Goal: Task Accomplishment & Management: Manage account settings

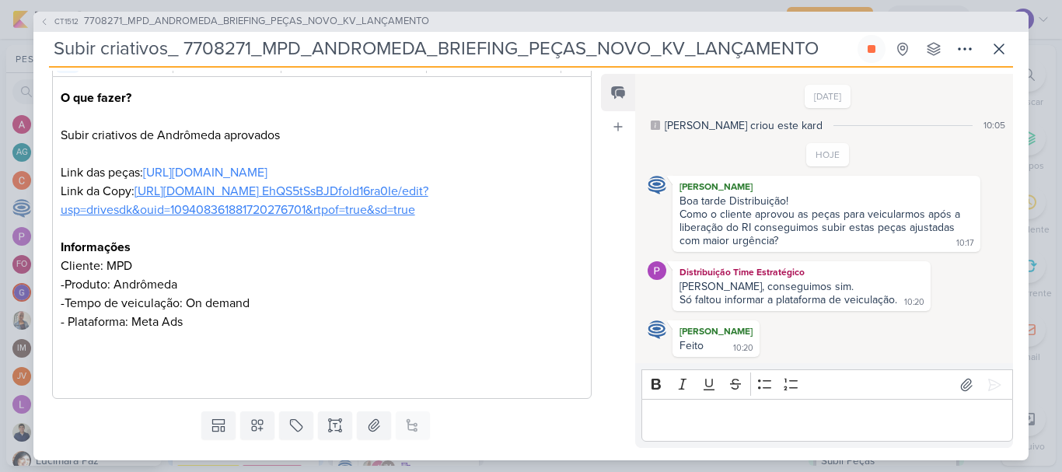
scroll to position [1236, 0]
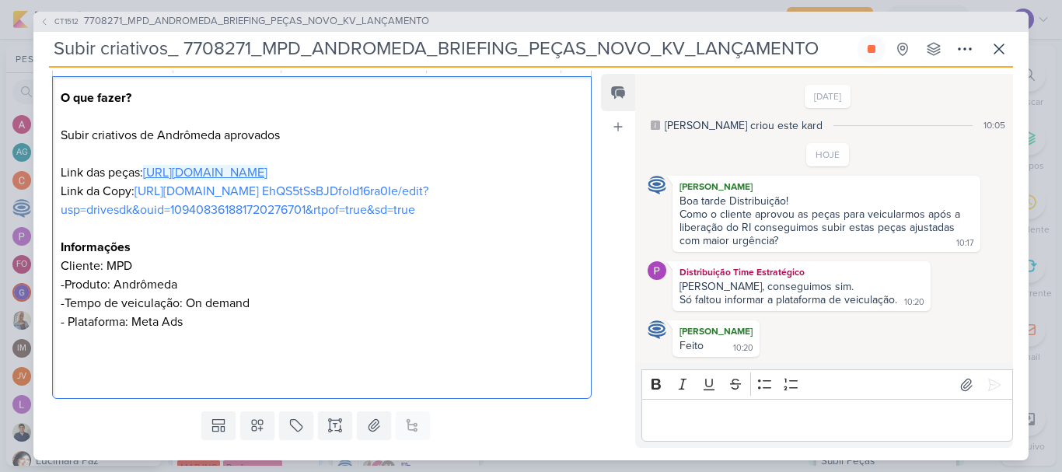
click at [255, 179] on link "[URL][DOMAIN_NAME]" at bounding box center [205, 173] width 124 height 16
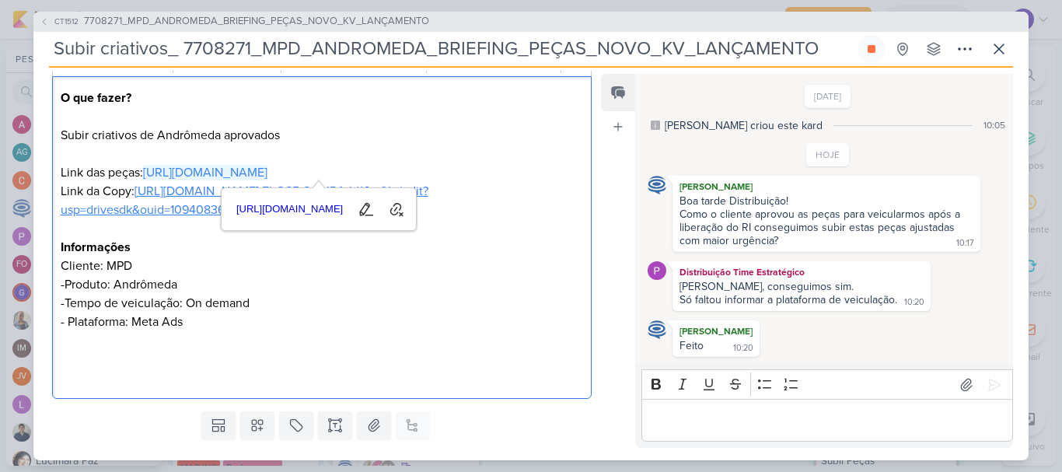
click at [176, 218] on link "[URL][DOMAIN_NAME] EhQS5tSsBJDfold16ra0Ie/edit?usp=drivesdk&ouid=10940836188172…" at bounding box center [245, 200] width 368 height 34
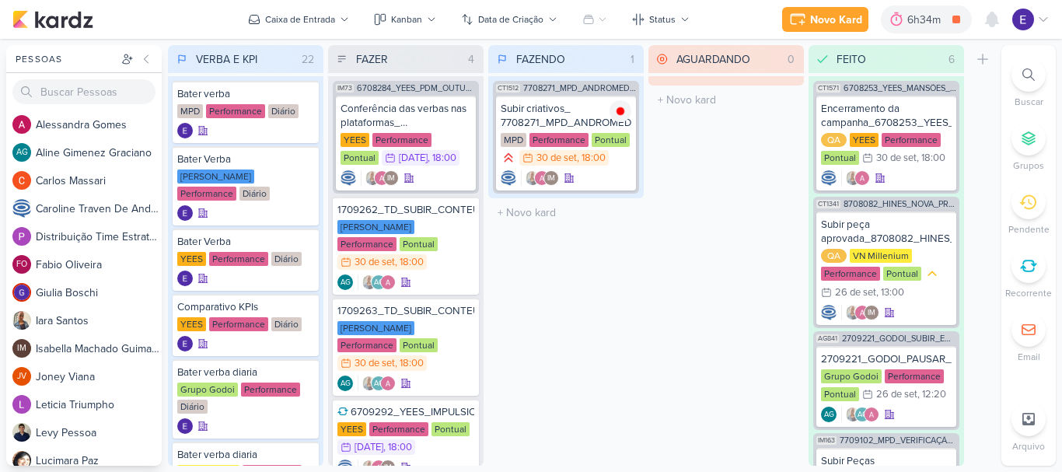
click at [599, 274] on div "FAZENDO 1 Mover Para Esquerda Mover Para Direita [GEOGRAPHIC_DATA] CT1512 77082…" at bounding box center [565, 255] width 155 height 421
click at [471, 248] on div "[PERSON_NAME] Performance Pontual 30/9 [DATE] 18:00" at bounding box center [405, 245] width 137 height 51
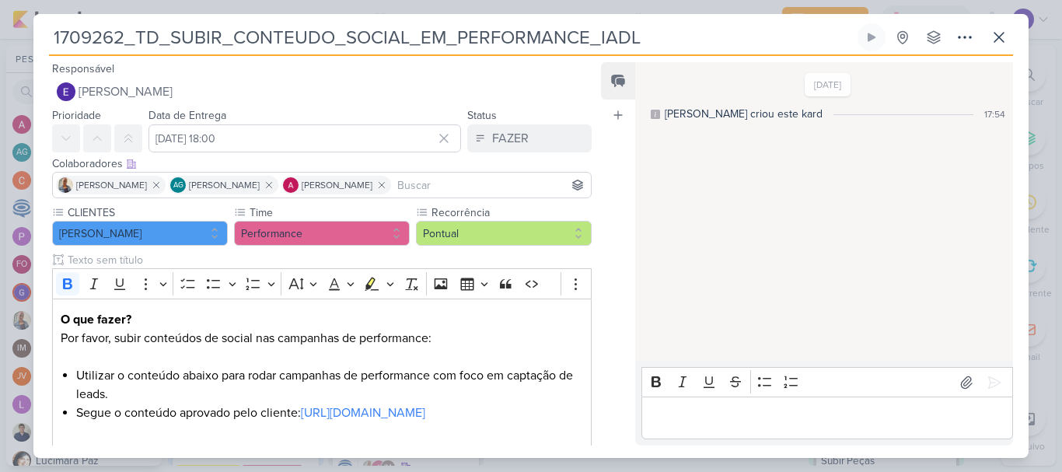
click at [760, 407] on div "Editor editing area: main" at bounding box center [827, 418] width 372 height 43
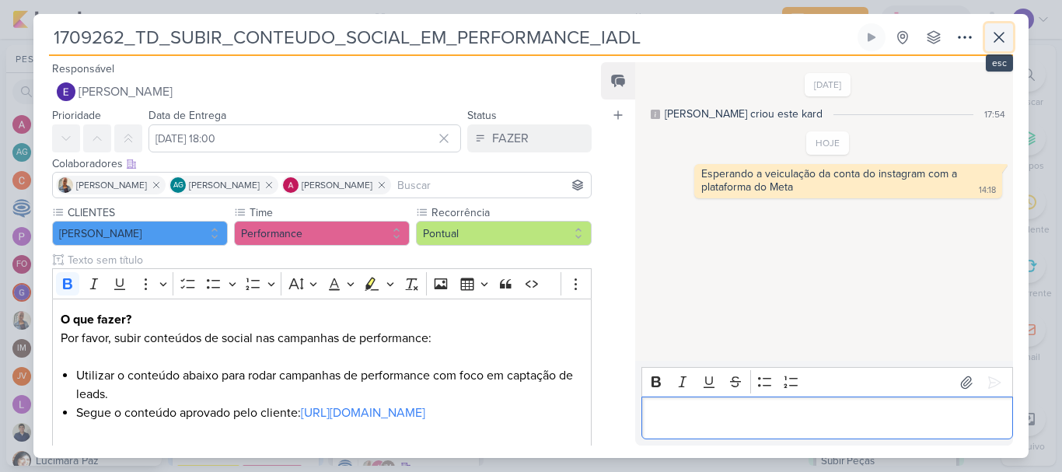
click at [998, 37] on icon at bounding box center [999, 37] width 19 height 19
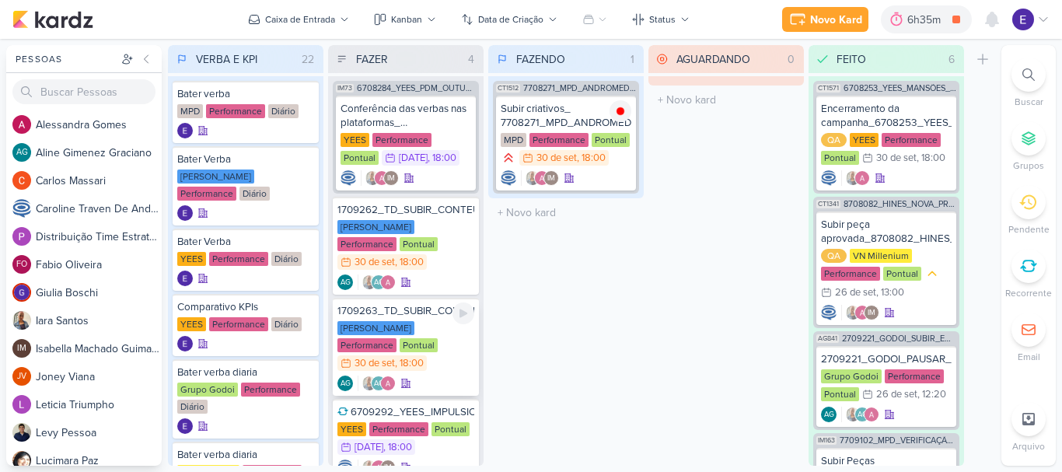
click at [454, 339] on div "1709263_TD_SUBIR_CONTEUDO_SOCIAL_EM_PERFORMANCE_LCSA [PERSON_NAME] Performance …" at bounding box center [406, 347] width 146 height 98
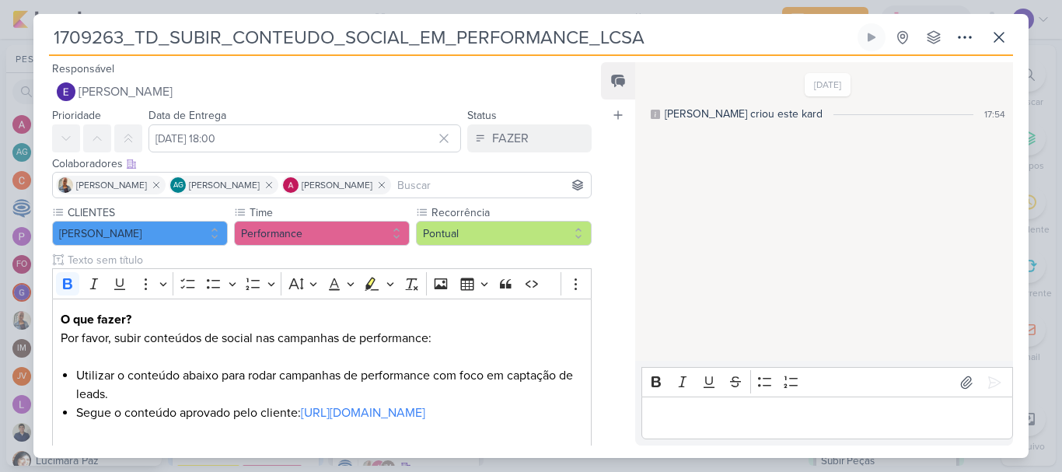
click at [718, 414] on p "Editor editing area: main" at bounding box center [826, 418] width 355 height 19
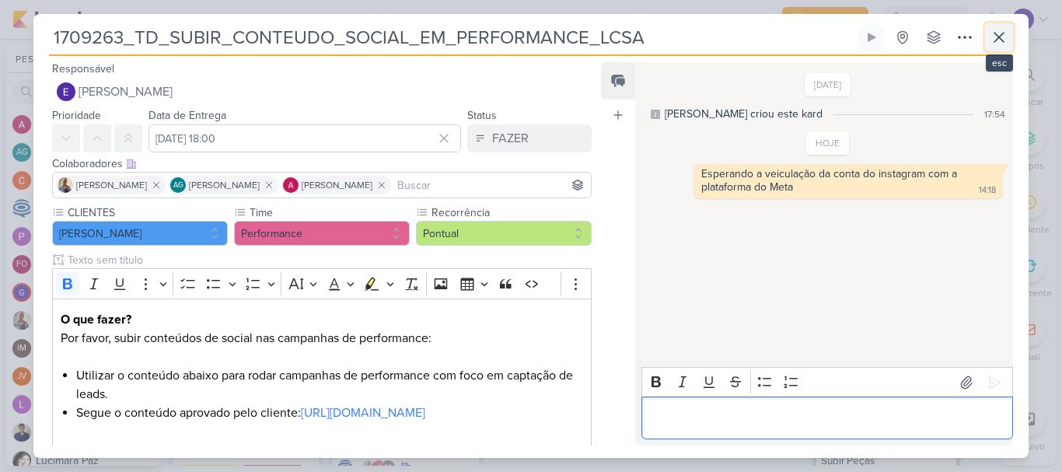
click at [1001, 37] on icon at bounding box center [999, 37] width 19 height 19
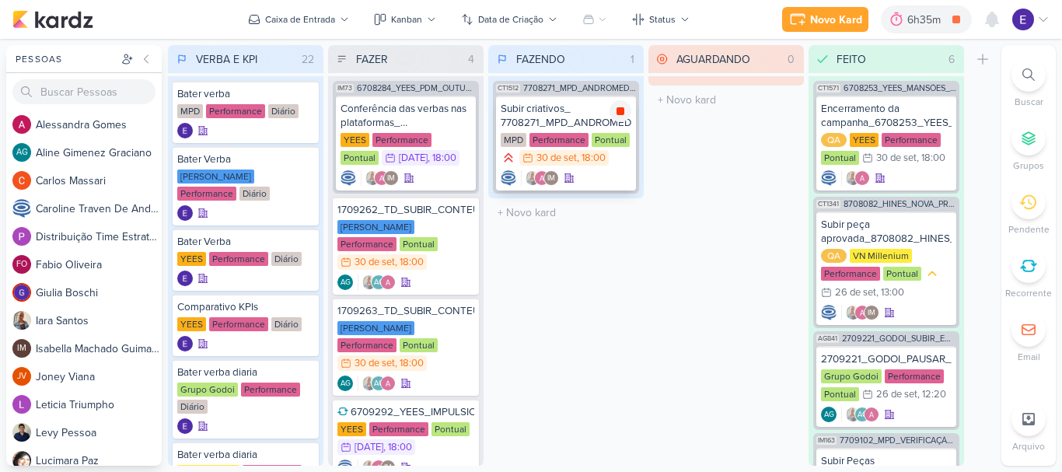
click at [619, 114] on icon at bounding box center [621, 111] width 8 height 8
click at [587, 170] on div "IM" at bounding box center [566, 178] width 131 height 16
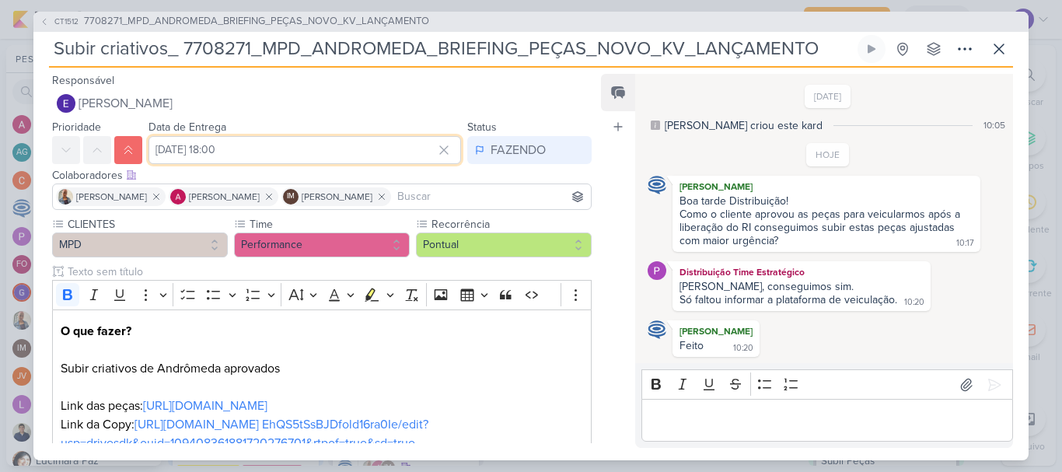
click at [312, 156] on input "[DATE] 18:00" at bounding box center [305, 150] width 313 height 28
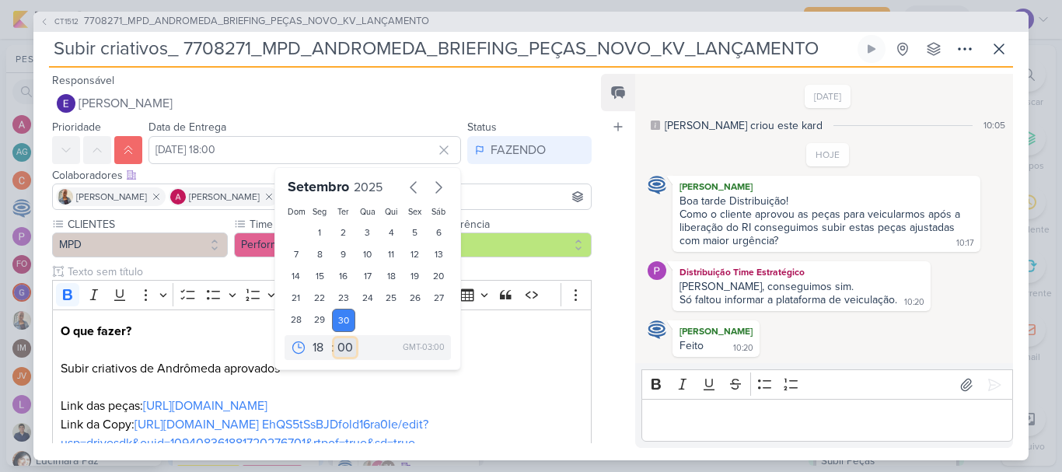
click at [334, 344] on select "00 05 10 15 20 25 30 35 40 45 50 55 59" at bounding box center [345, 347] width 22 height 19
click at [314, 352] on select "00 01 02 03 04 05 06 07 08 09 10 11 12 13 14 15 16 17 18 19 20 21 22 23" at bounding box center [320, 347] width 22 height 19
select select "14"
click at [309, 338] on select "00 01 02 03 04 05 06 07 08 09 10 11 12 13 14 15 16 17 18 19 20 21 22 23" at bounding box center [320, 347] width 22 height 19
type input "[DATE] 14:00"
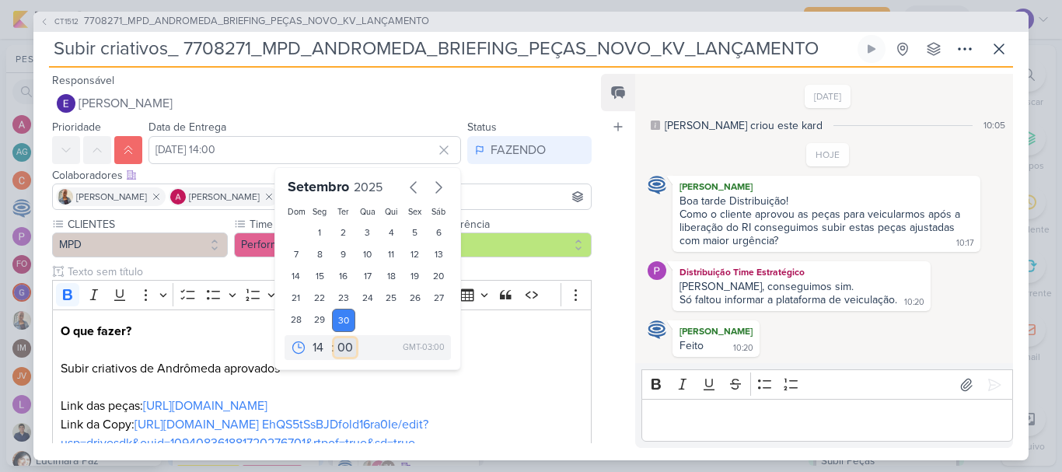
click at [337, 343] on select "00 05 10 15 20 25 30 35 40 45 50 55 59" at bounding box center [345, 347] width 22 height 19
select select "20"
click at [334, 338] on select "00 05 10 15 20 25 30 35 40 45 50 55 59" at bounding box center [345, 347] width 22 height 19
type input "[DATE] 14:20"
click at [623, 327] on div "Feed Atrelar email Solte o email para atrelar ao kard" at bounding box center [618, 261] width 34 height 374
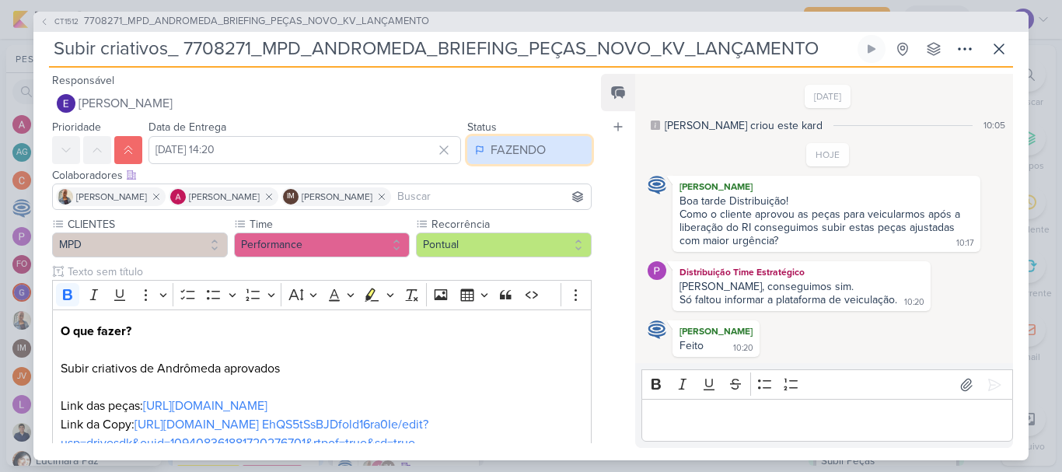
click at [533, 139] on button "FAZENDO" at bounding box center [529, 150] width 124 height 28
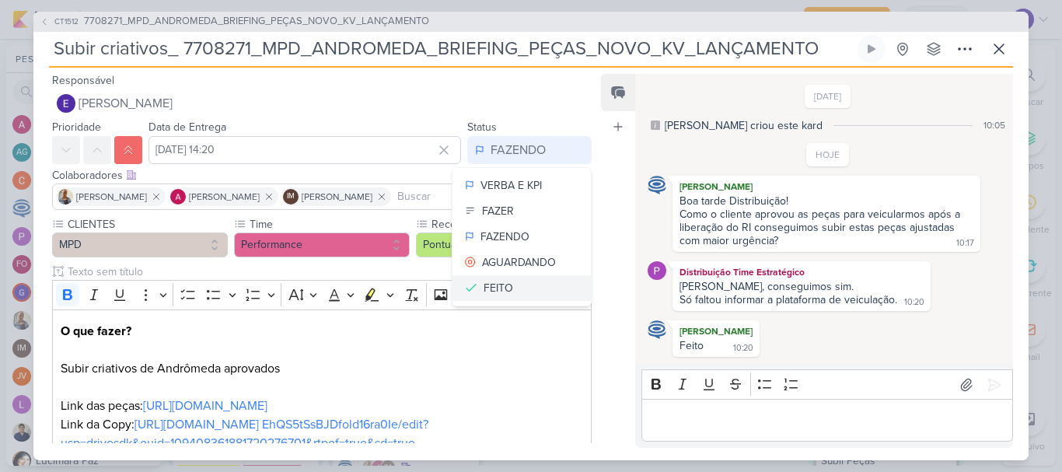
click at [499, 280] on div "FEITO" at bounding box center [499, 288] width 30 height 16
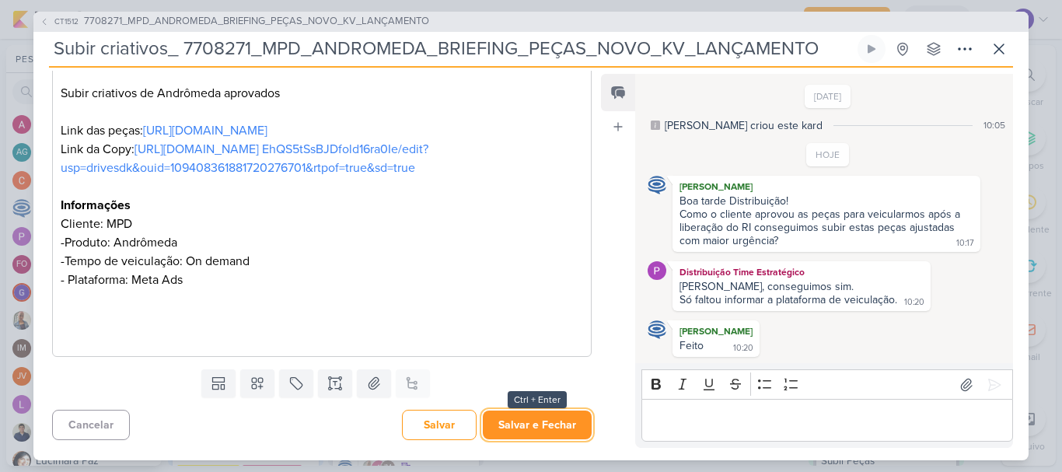
click at [552, 414] on button "Salvar e Fechar" at bounding box center [537, 425] width 109 height 29
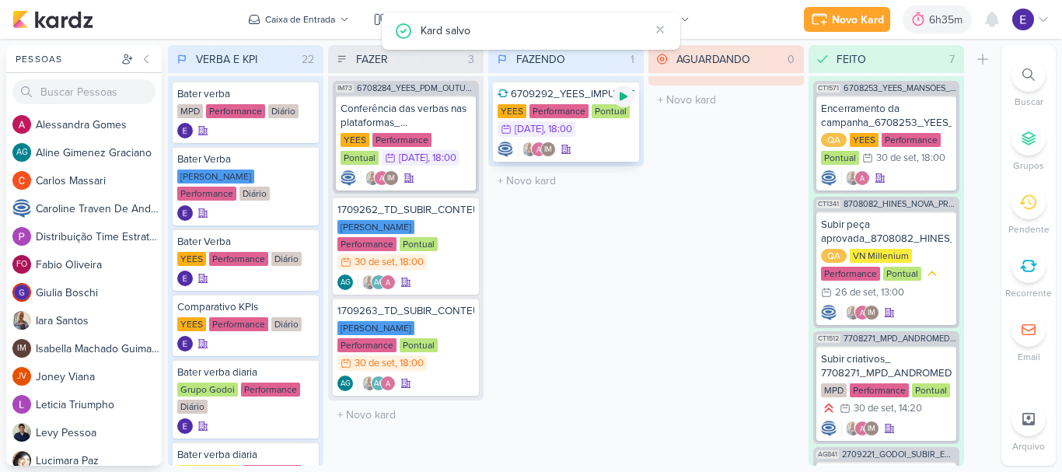
click at [628, 91] on icon at bounding box center [623, 96] width 12 height 12
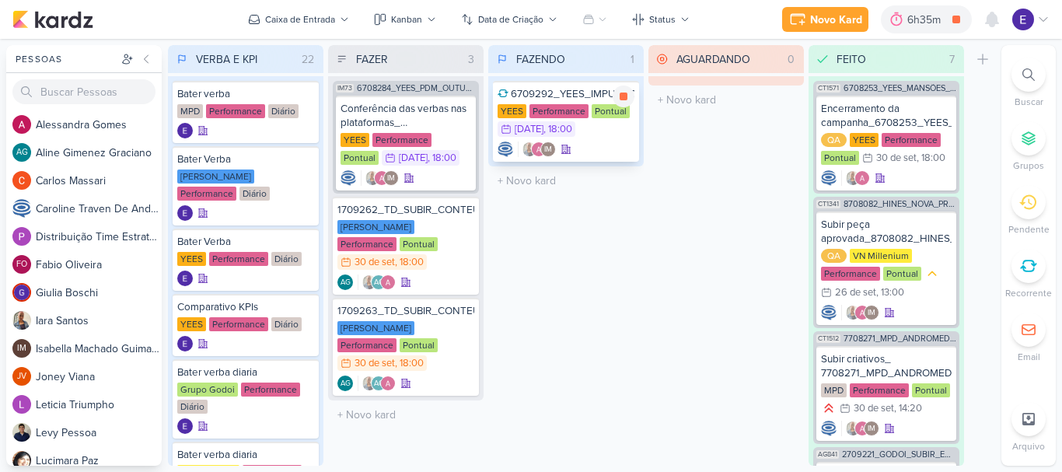
click at [557, 151] on div "IM" at bounding box center [535, 150] width 74 height 16
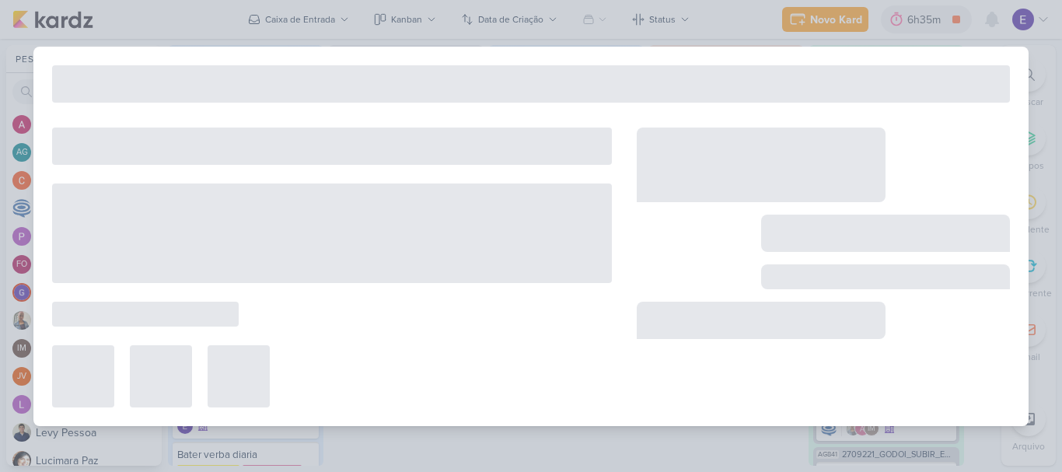
type input "6709292_YEES_IMPULSIONAMENTO_SOCIAL"
type input "[DATE] 18:00"
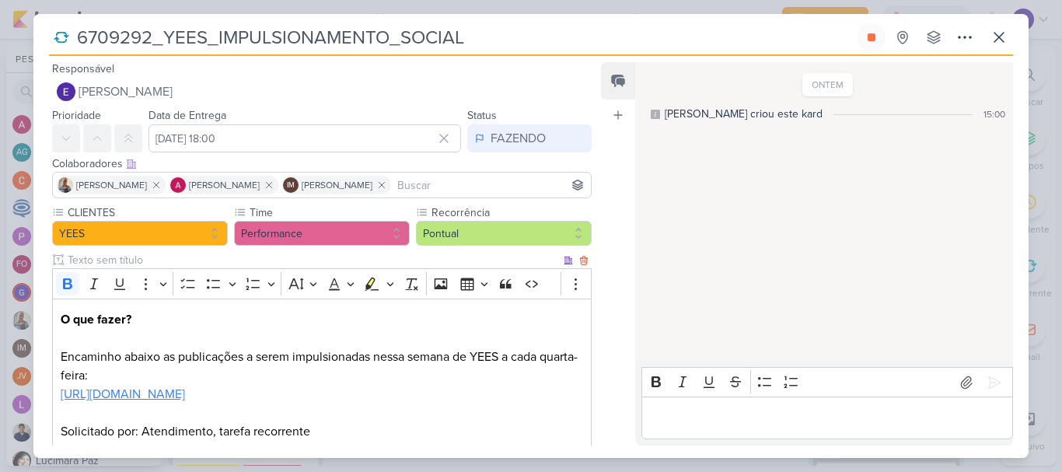
click at [185, 389] on link "[URL][DOMAIN_NAME]" at bounding box center [123, 394] width 124 height 16
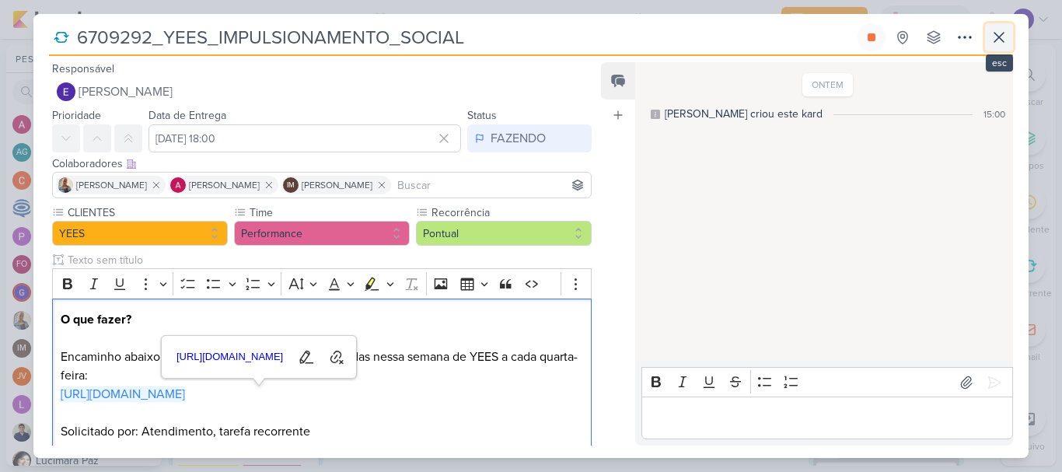
click at [998, 44] on icon at bounding box center [999, 37] width 19 height 19
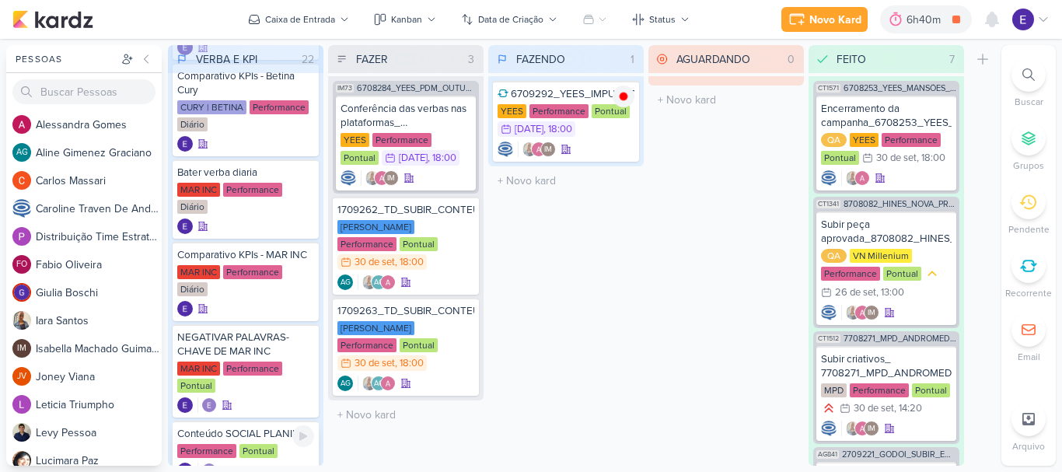
scroll to position [1392, 0]
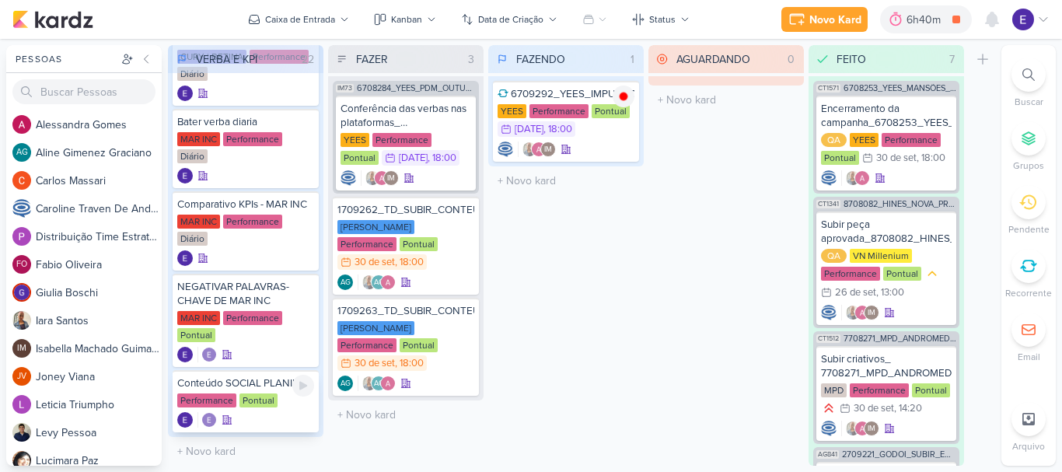
click at [278, 421] on div at bounding box center [245, 420] width 137 height 16
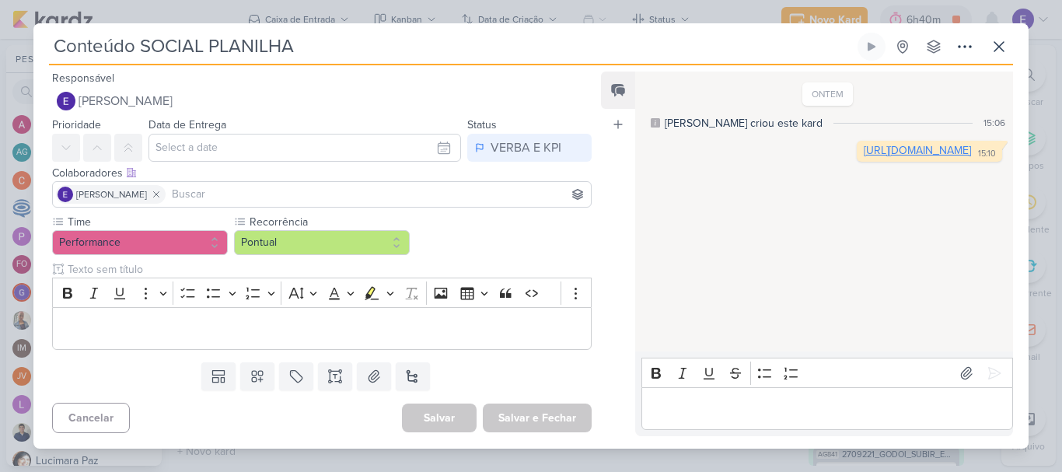
click at [864, 157] on link "[URL][DOMAIN_NAME]" at bounding box center [917, 150] width 107 height 13
click at [1014, 40] on div "Conteúdo SOCIAL PLANILHA Criado por mim nenhum grupo disponível" at bounding box center [530, 241] width 995 height 416
click at [1008, 45] on button at bounding box center [999, 47] width 28 height 28
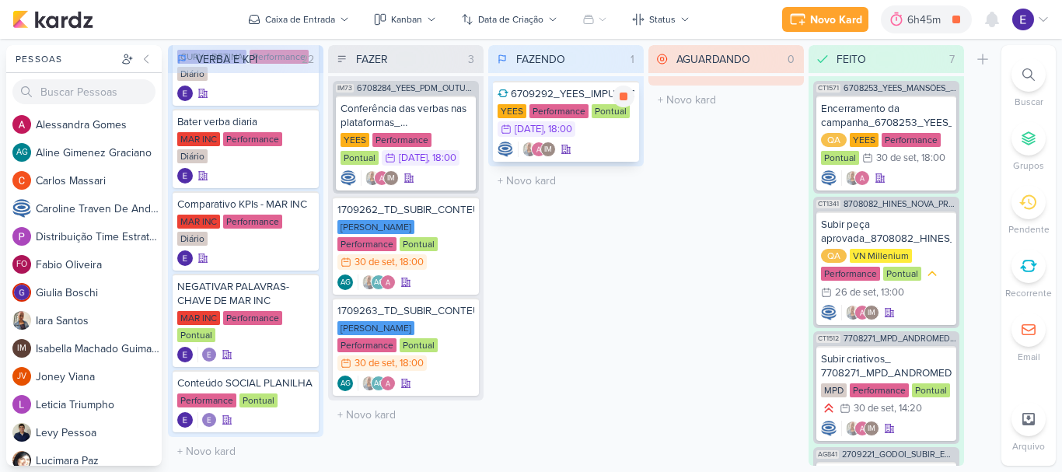
click at [571, 147] on icon at bounding box center [566, 149] width 11 height 11
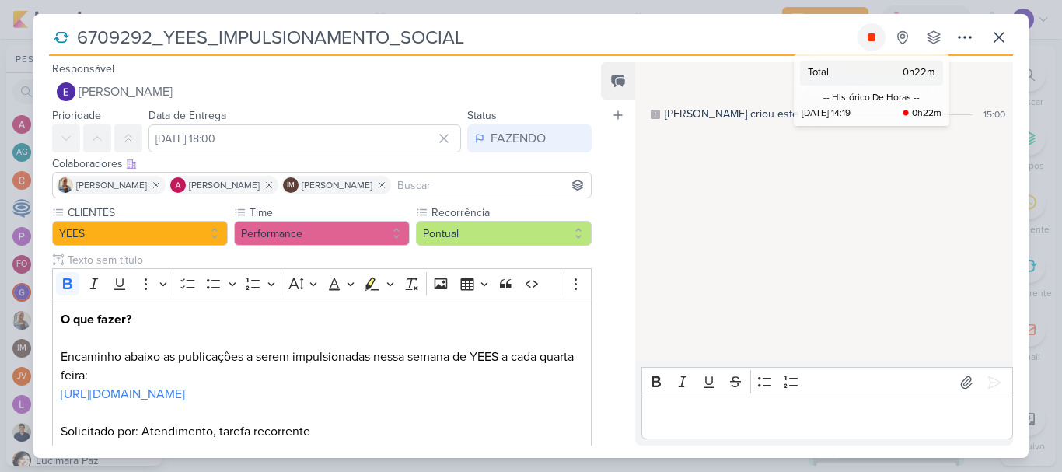
click at [869, 44] on button at bounding box center [872, 37] width 28 height 28
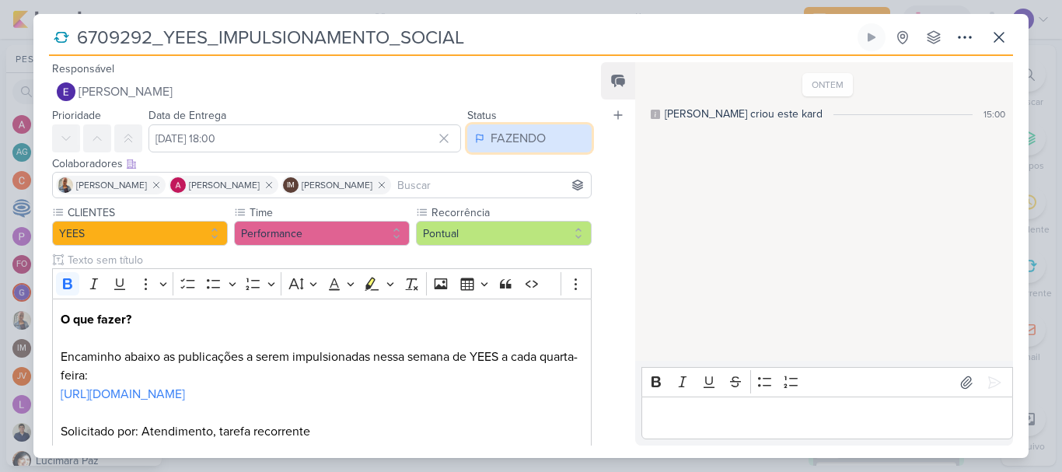
click at [523, 135] on div "FAZENDO" at bounding box center [518, 138] width 55 height 19
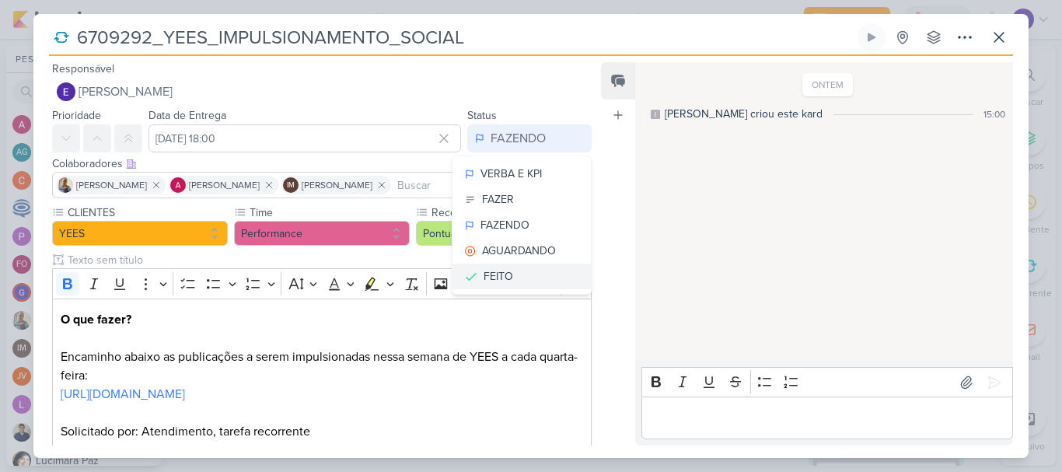
click at [516, 271] on button "FEITO" at bounding box center [522, 277] width 138 height 26
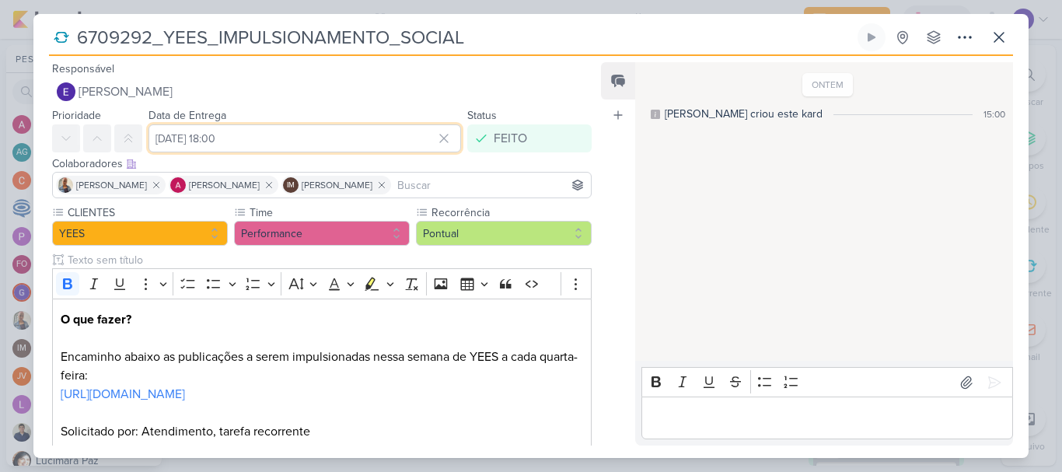
click at [247, 138] on input "[DATE] 18:00" at bounding box center [305, 138] width 313 height 28
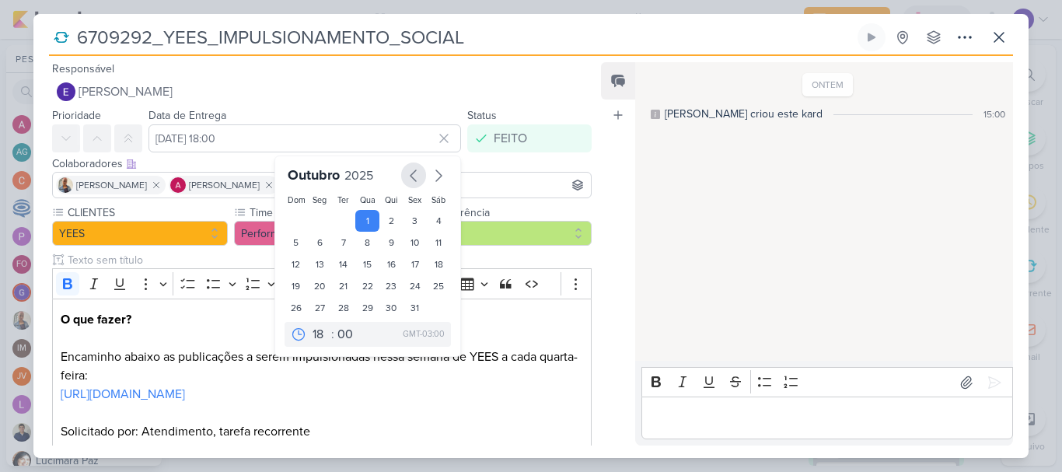
click at [409, 175] on icon "button" at bounding box center [413, 175] width 19 height 19
click at [339, 307] on div "30" at bounding box center [344, 308] width 24 height 23
type input "[DATE] 18:00"
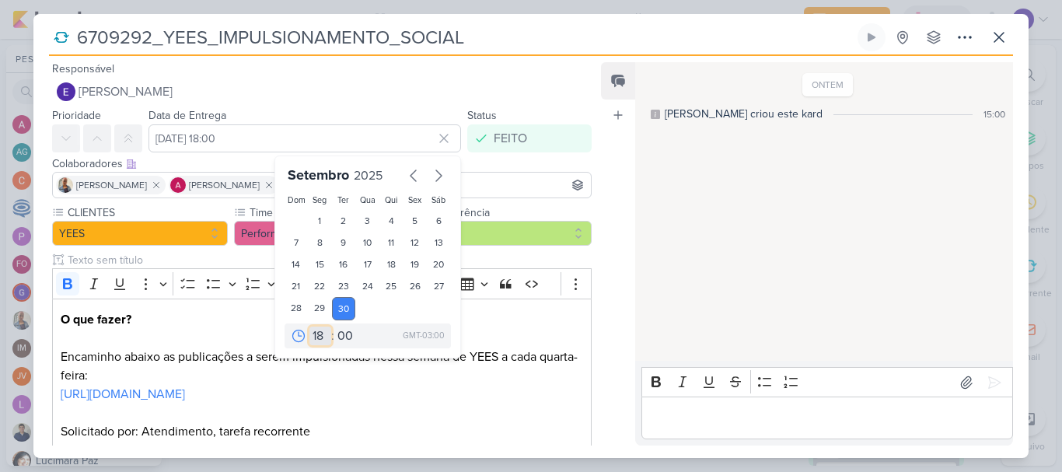
click at [312, 334] on select "00 01 02 03 04 05 06 07 08 09 10 11 12 13 14 15 16 17 18 19 20 21 22 23" at bounding box center [320, 336] width 22 height 19
select select "14"
click at [309, 327] on select "00 01 02 03 04 05 06 07 08 09 10 11 12 13 14 15 16 17 18 19 20 21 22 23" at bounding box center [320, 336] width 22 height 19
type input "[DATE] 14:00"
click at [338, 332] on select "00 05 10 15 20 25 30 35 40 45 50 55 59" at bounding box center [345, 336] width 22 height 19
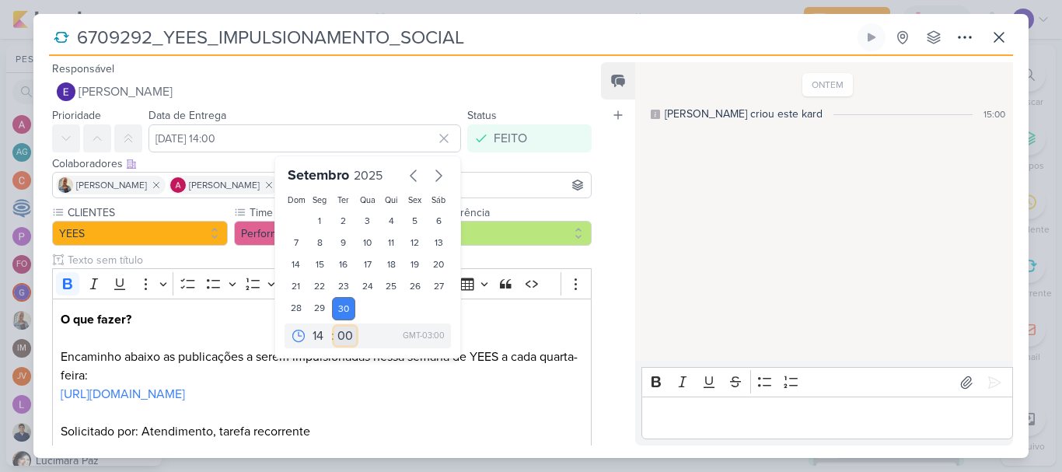
select select "45"
click at [334, 327] on select "00 05 10 15 20 25 30 35 40 45 50 55 59" at bounding box center [345, 336] width 22 height 19
type input "[DATE] 14:45"
click at [695, 276] on div "ONTEM [PERSON_NAME] criou este kard 15:00" at bounding box center [823, 212] width 376 height 297
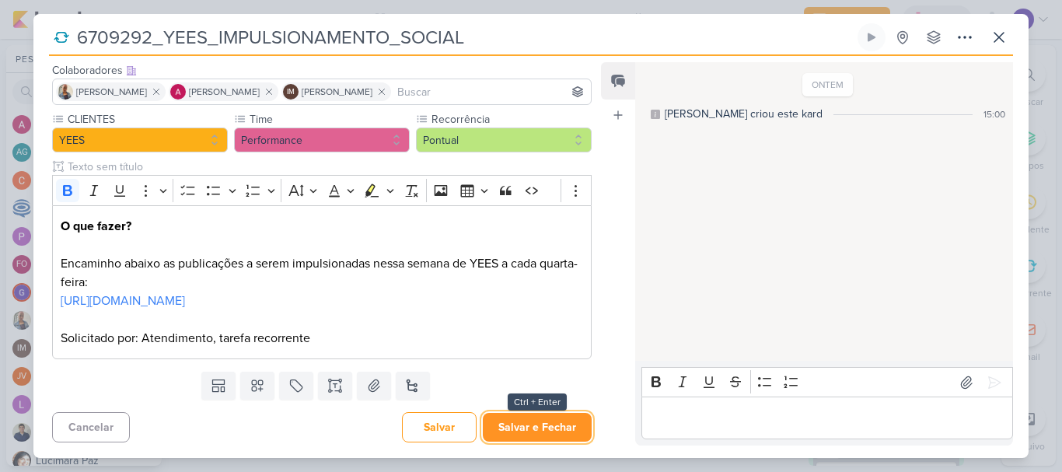
click at [557, 421] on button "Salvar e Fechar" at bounding box center [537, 427] width 109 height 29
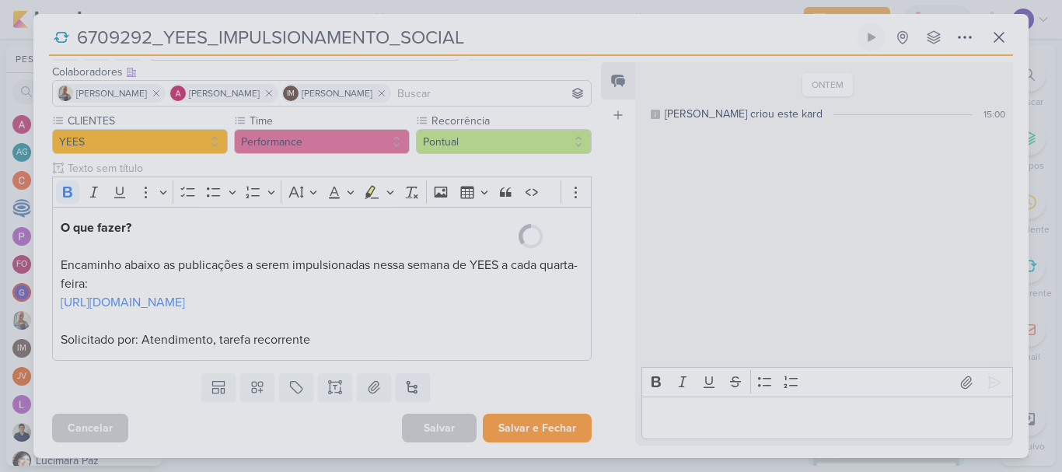
scroll to position [110, 0]
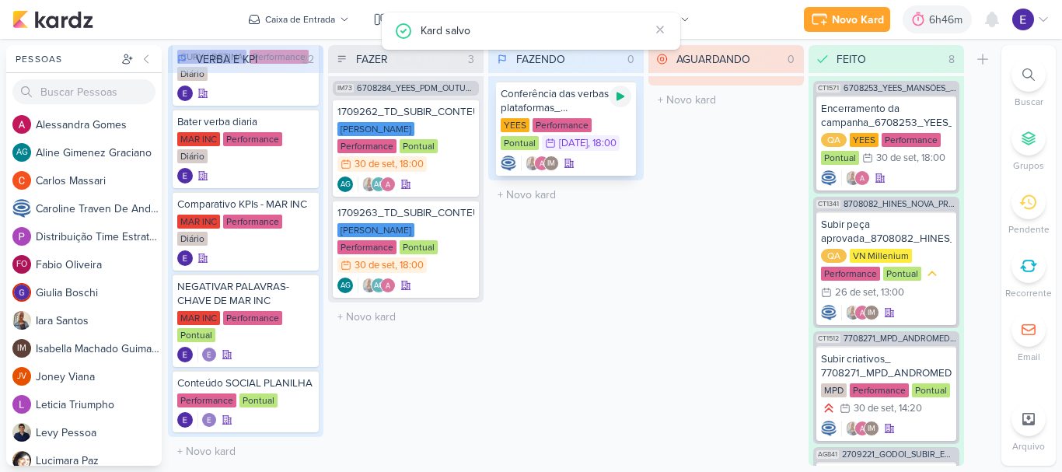
click at [615, 97] on icon at bounding box center [620, 96] width 12 height 12
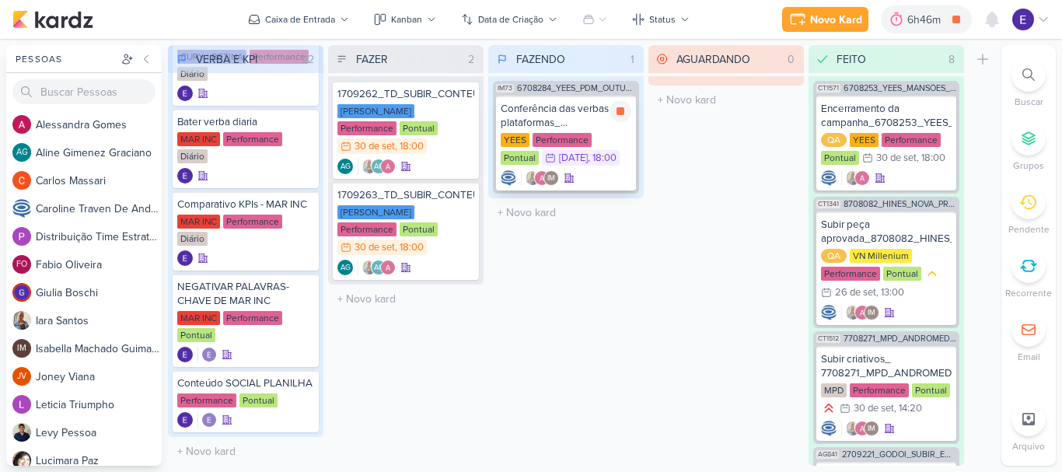
click at [588, 158] on div ", 18:00" at bounding box center [602, 158] width 29 height 10
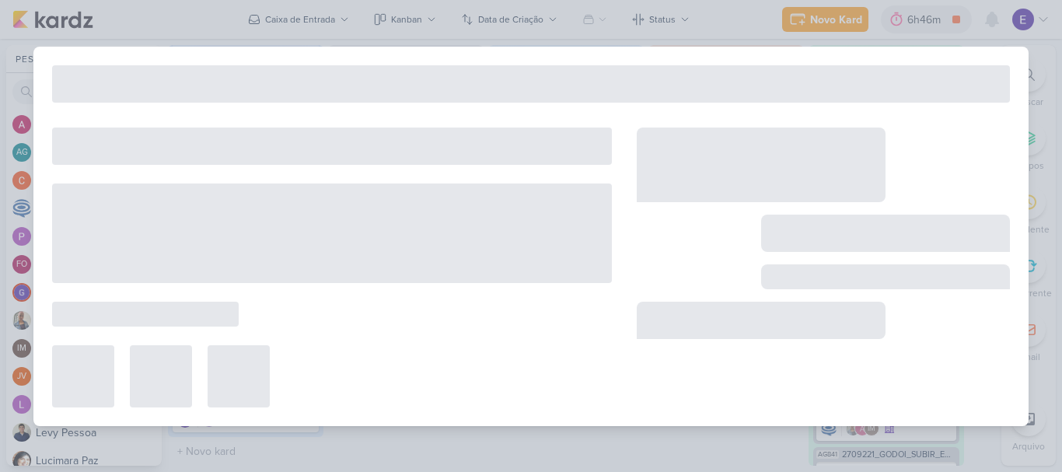
type input "Conferência das verbas nas plataformas_ 6708284_YEES_PDM_OUTUBRO"
type input "[DATE] 18:00"
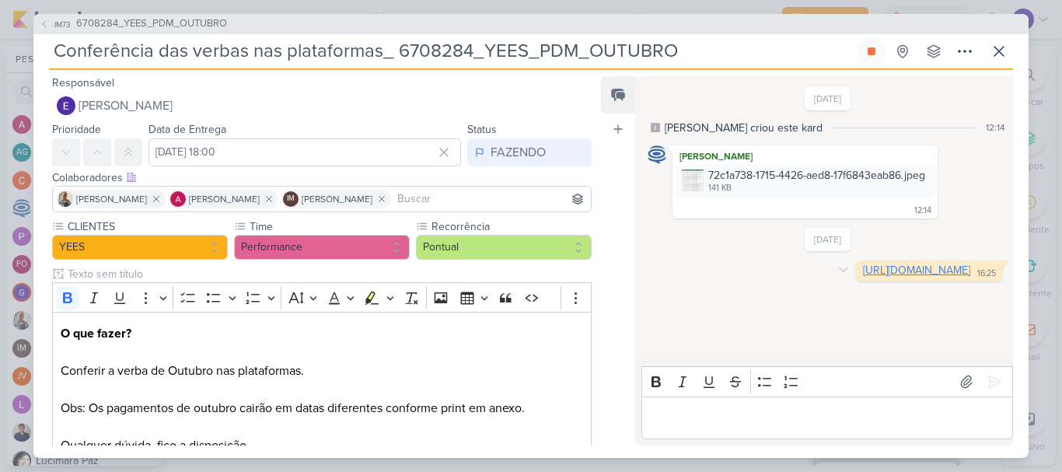
click at [863, 277] on link "[URL][DOMAIN_NAME]" at bounding box center [916, 270] width 107 height 13
click at [986, 53] on button at bounding box center [999, 51] width 28 height 28
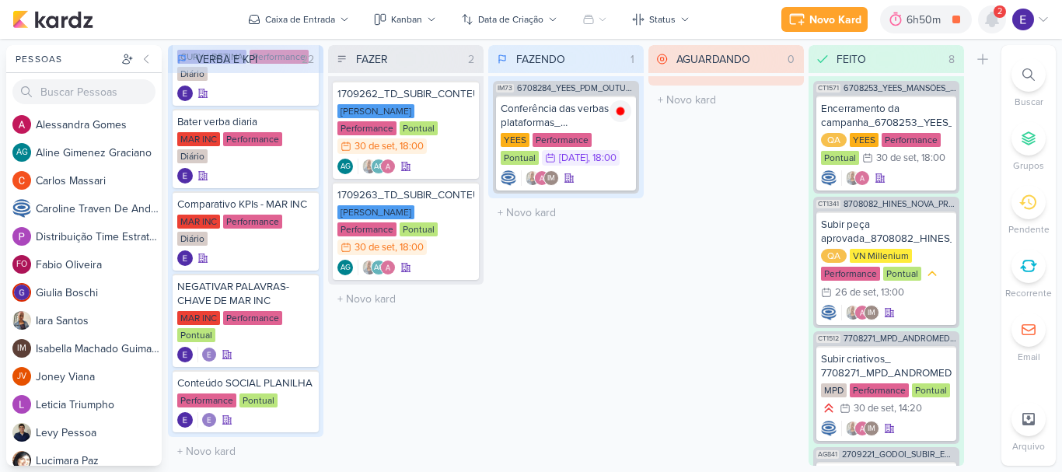
click at [991, 10] on icon at bounding box center [992, 19] width 19 height 19
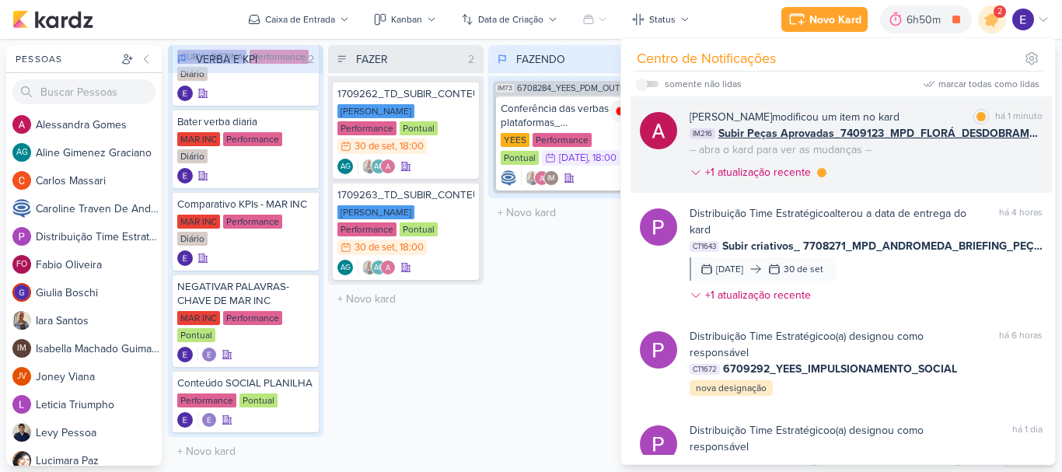
click at [957, 157] on div "[PERSON_NAME] modificou um item no kard marcar como lida há 1 minuto IM216 Subi…" at bounding box center [866, 148] width 353 height 78
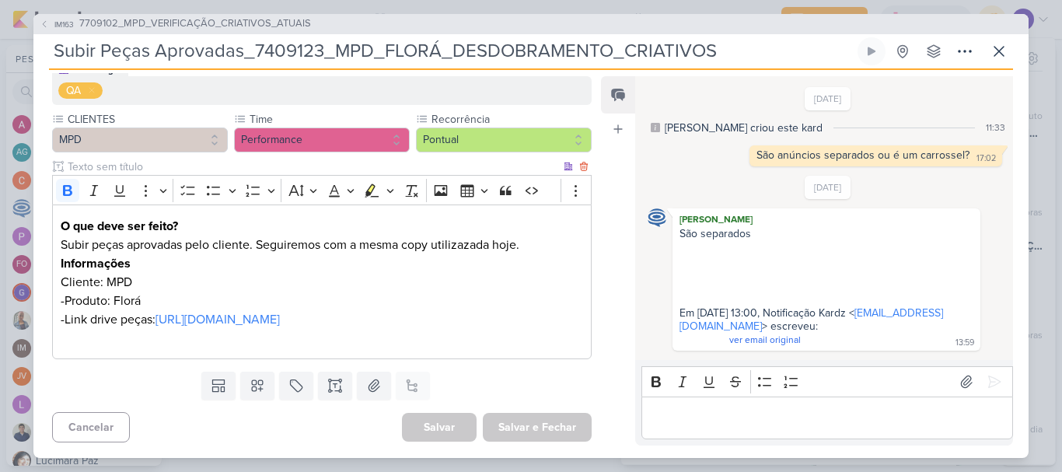
scroll to position [178, 0]
click at [994, 59] on icon at bounding box center [999, 51] width 19 height 19
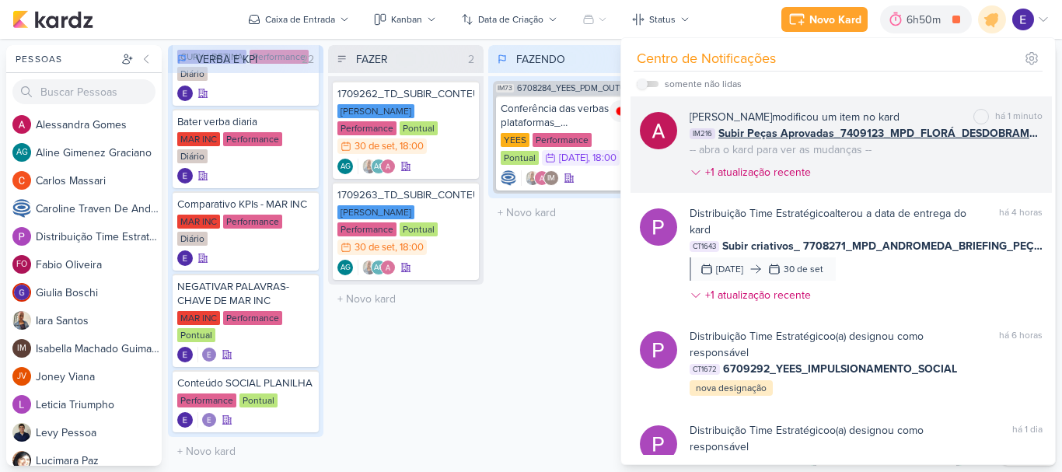
click at [1006, 169] on div "[PERSON_NAME] modificou um item no kard marcar como não lida há 1 minuto IM216 …" at bounding box center [866, 148] width 353 height 78
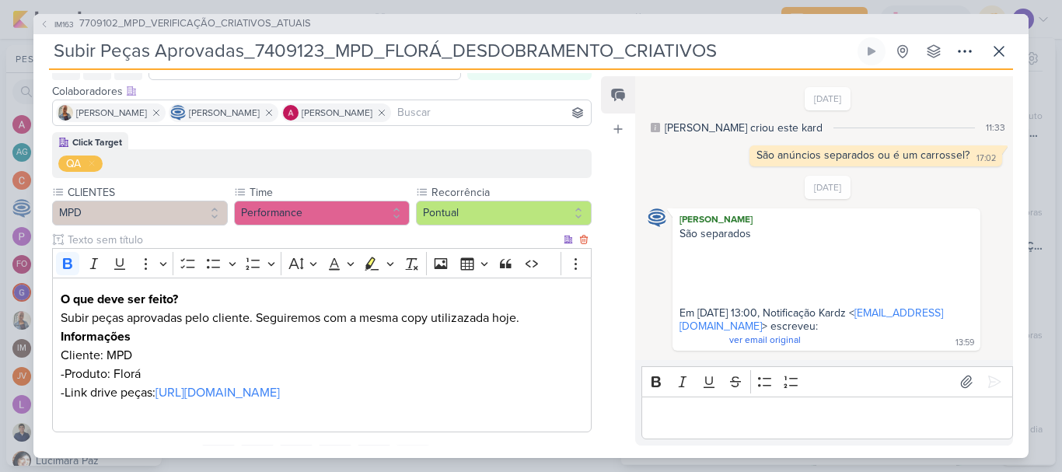
scroll to position [0, 0]
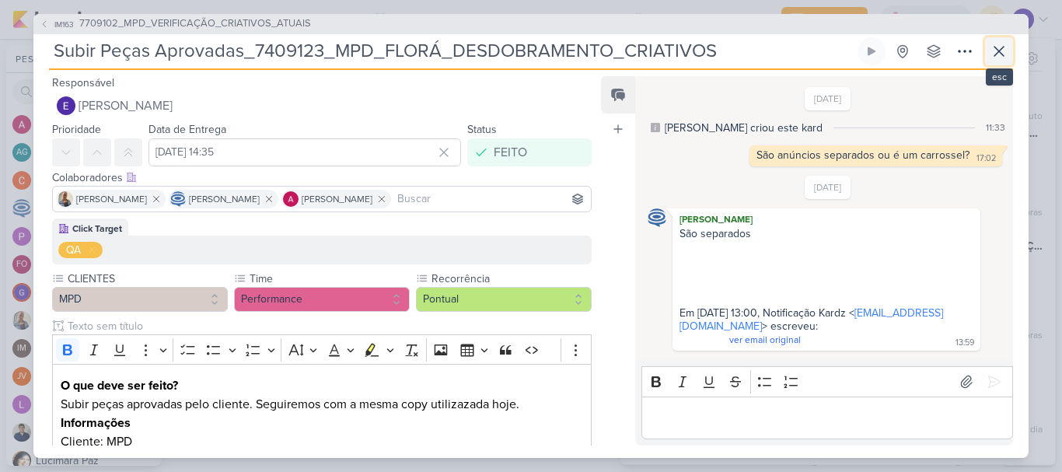
click at [1001, 59] on icon at bounding box center [999, 51] width 19 height 19
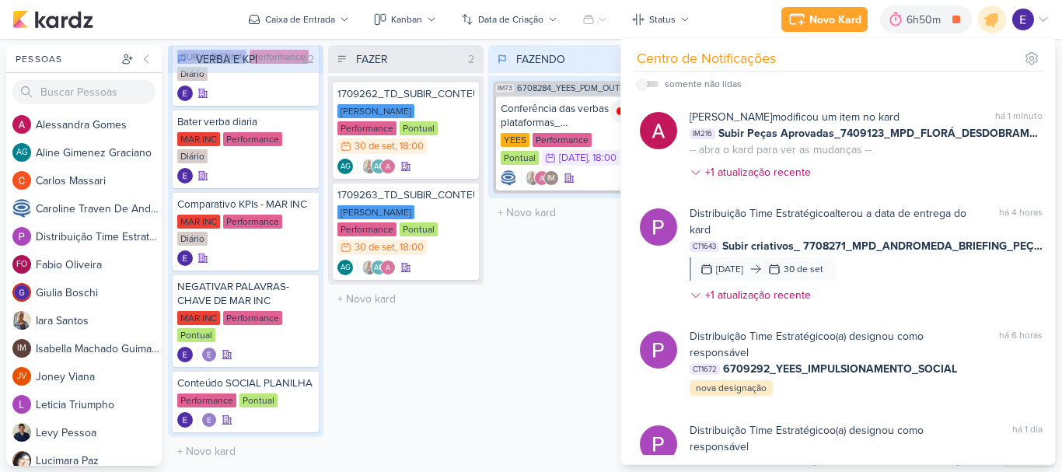
click at [519, 385] on div "FAZENDO 1 Mover Para Esquerda Mover Para Direita [GEOGRAPHIC_DATA] IM73 6708284…" at bounding box center [565, 255] width 155 height 421
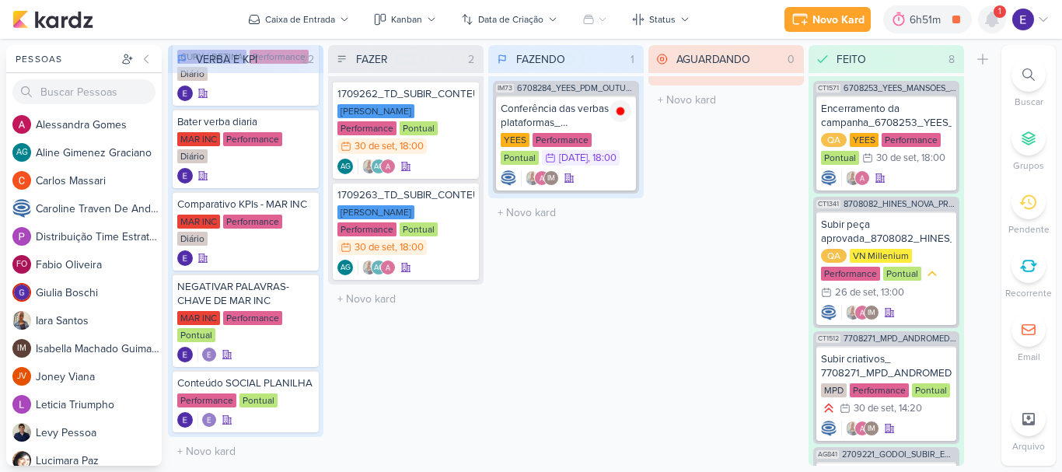
click at [991, 19] on icon at bounding box center [992, 19] width 12 height 14
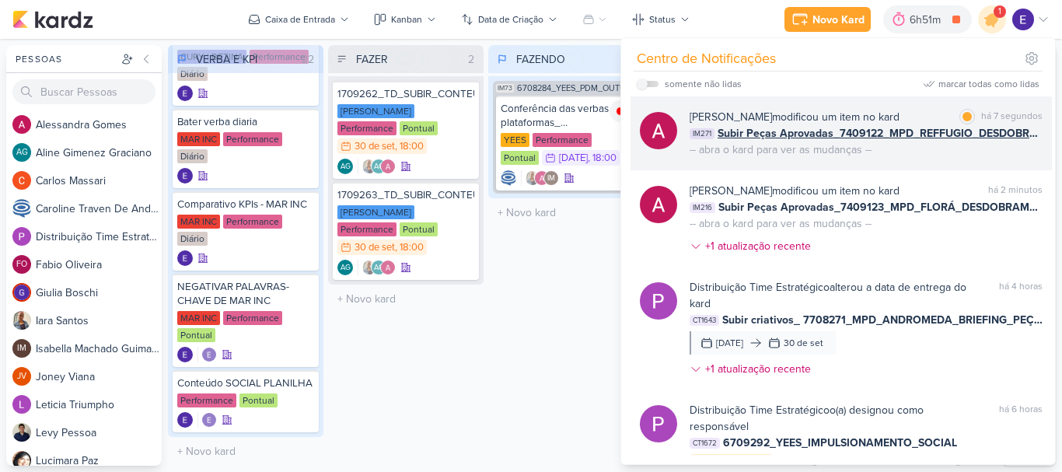
click at [987, 148] on div "[PERSON_NAME] modificou um item no kard marcar como lida há 7 segundos IM271 Su…" at bounding box center [866, 133] width 353 height 49
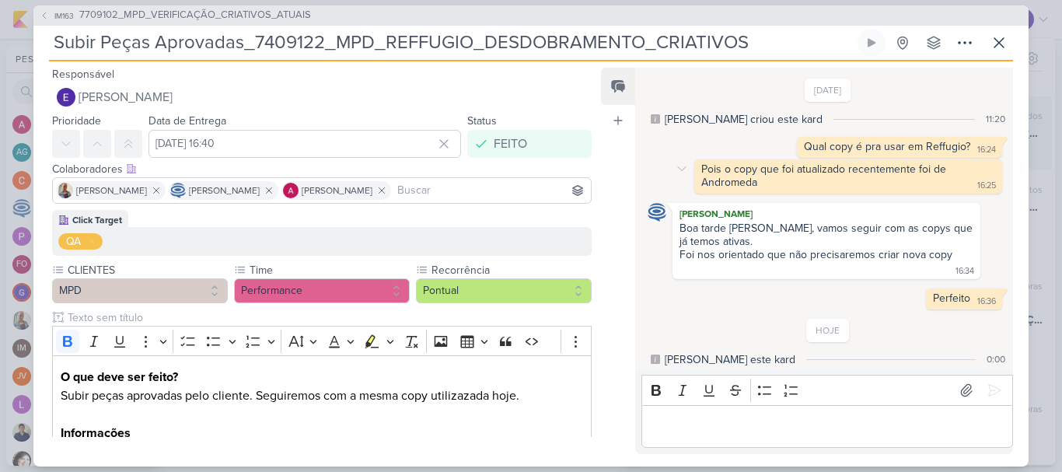
scroll to position [30, 0]
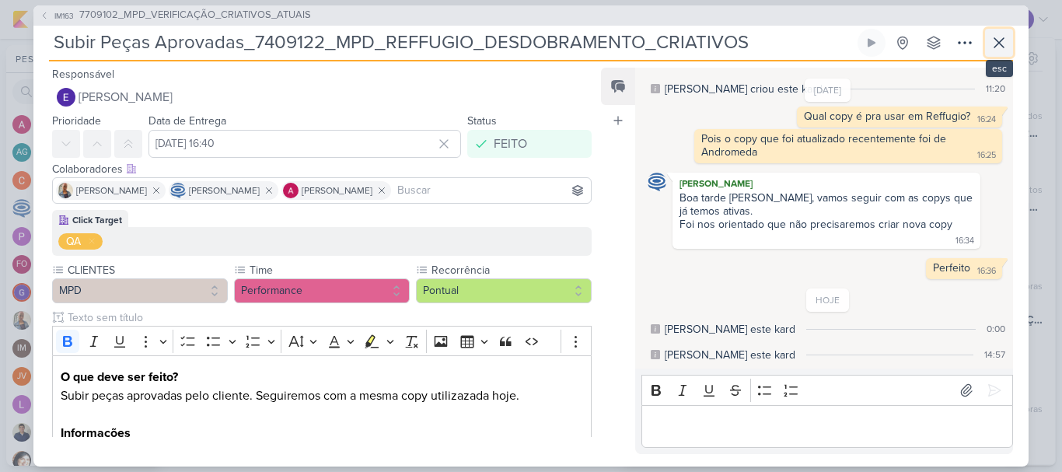
click at [1001, 48] on icon at bounding box center [999, 42] width 19 height 19
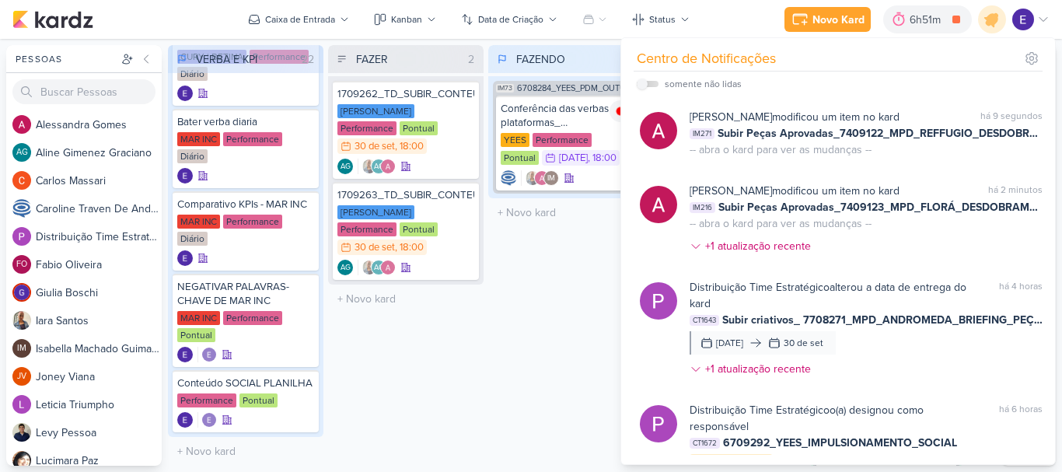
click at [528, 344] on div "FAZENDO 1 Mover Para Esquerda Mover Para Direita [GEOGRAPHIC_DATA] IM73 6708284…" at bounding box center [565, 255] width 155 height 421
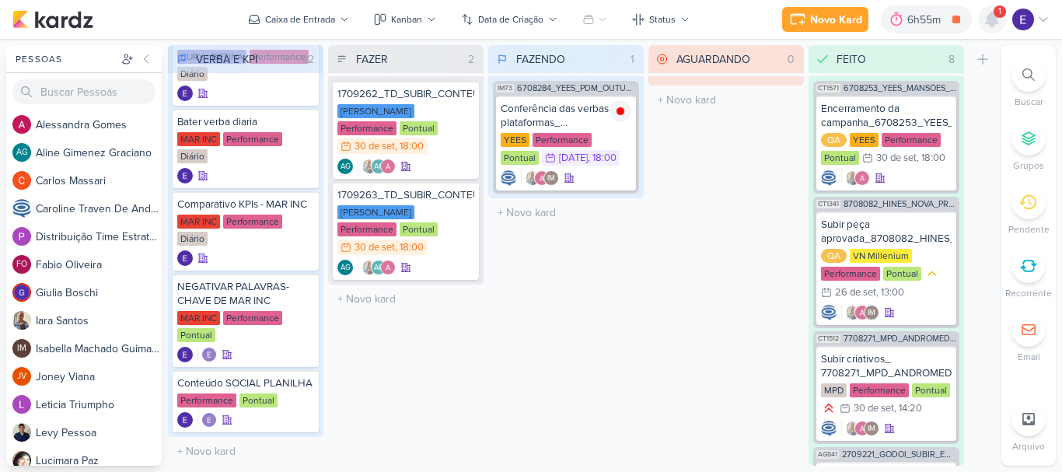
click at [988, 24] on icon at bounding box center [992, 19] width 12 height 14
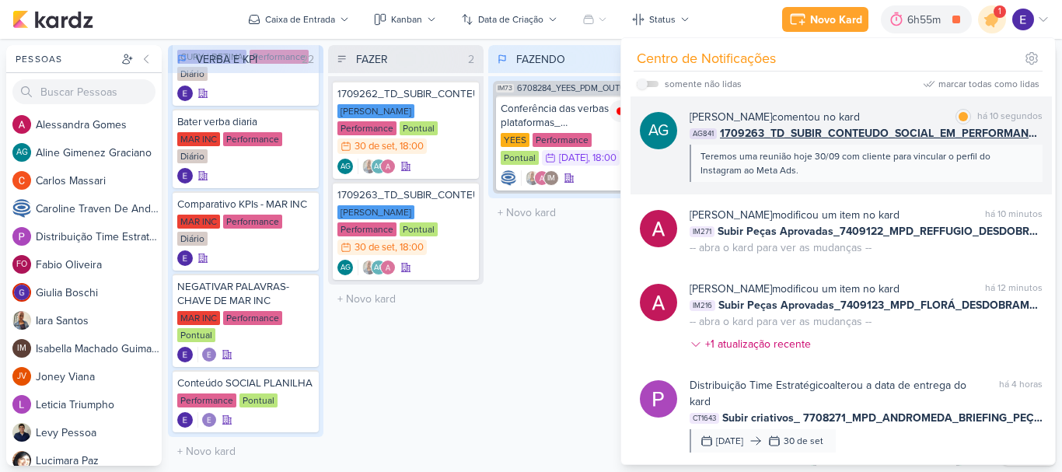
click at [978, 172] on div "Teremos uma reunião hoje 30/09 com cliente para vincular o perfil do Instagram …" at bounding box center [866, 163] width 330 height 28
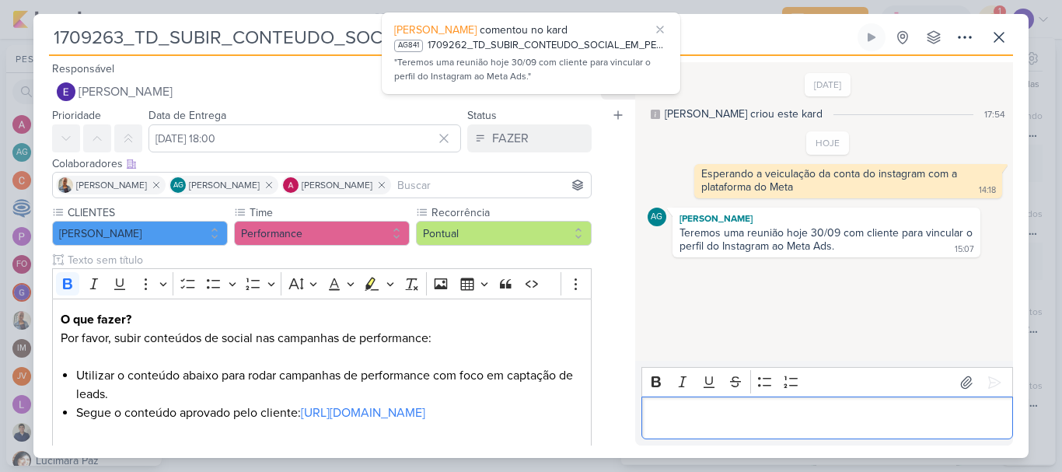
click at [826, 411] on p "Editor editing area: main" at bounding box center [826, 418] width 355 height 19
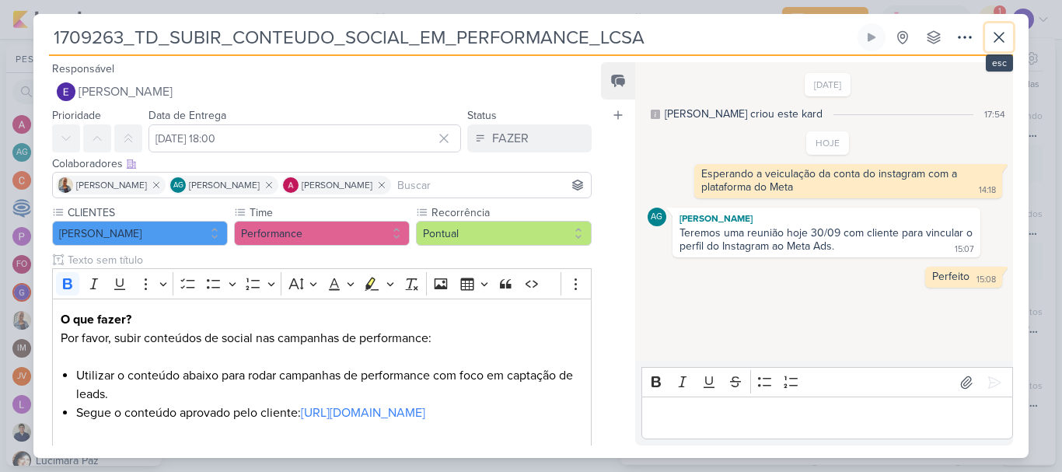
click at [1003, 46] on icon at bounding box center [999, 37] width 19 height 19
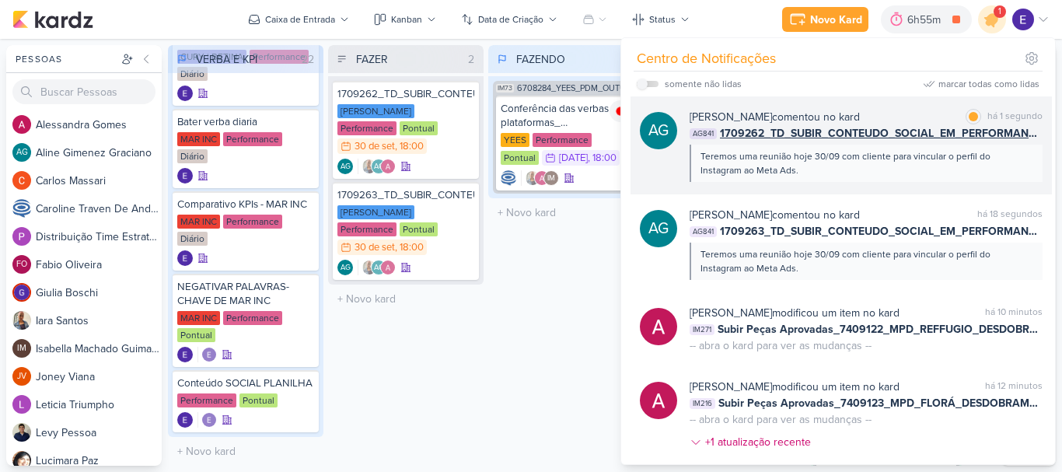
click at [990, 171] on div "Teremos uma reunião hoje 30/09 com cliente para vincular o perfil do Instagram …" at bounding box center [866, 163] width 330 height 28
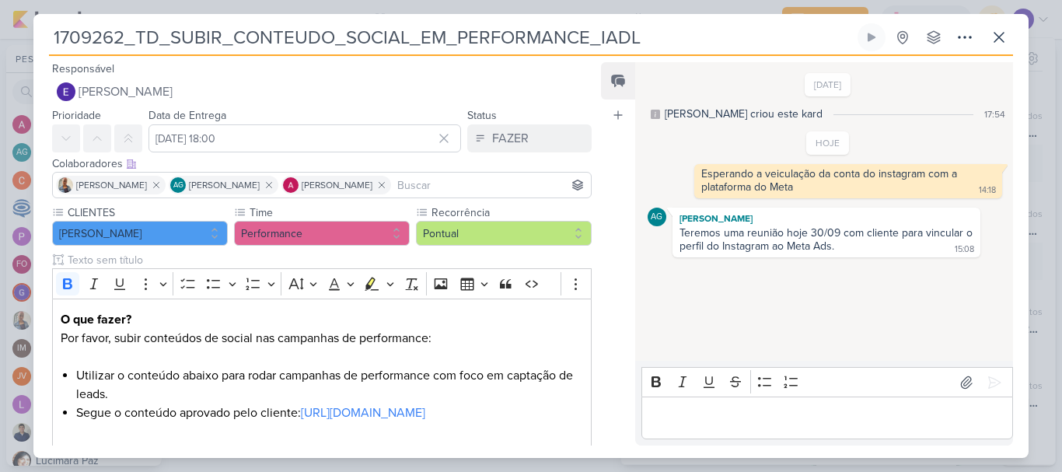
click at [754, 407] on div "Editor editing area: main" at bounding box center [827, 418] width 372 height 43
click at [990, 47] on button at bounding box center [999, 37] width 28 height 28
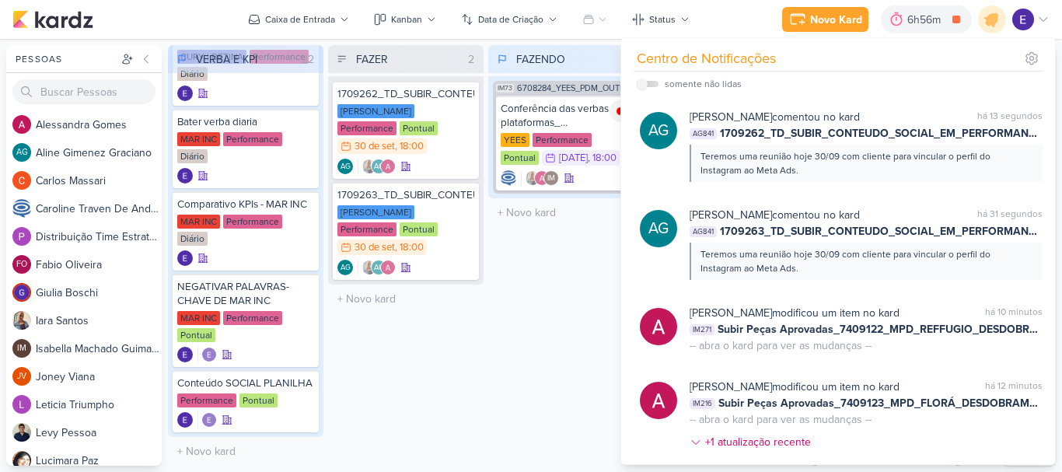
click at [547, 336] on div "FAZENDO 1 Mover Para Esquerda Mover Para Direita [GEOGRAPHIC_DATA] IM73 6708284…" at bounding box center [565, 255] width 155 height 421
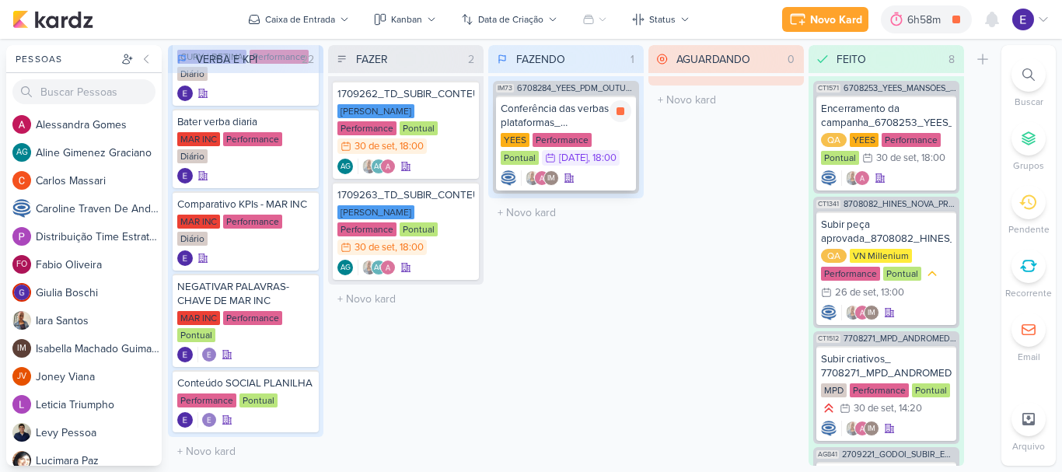
click at [579, 166] on div "YEES Performance Pontual 1/10 [DATE] 18:00" at bounding box center [566, 150] width 131 height 34
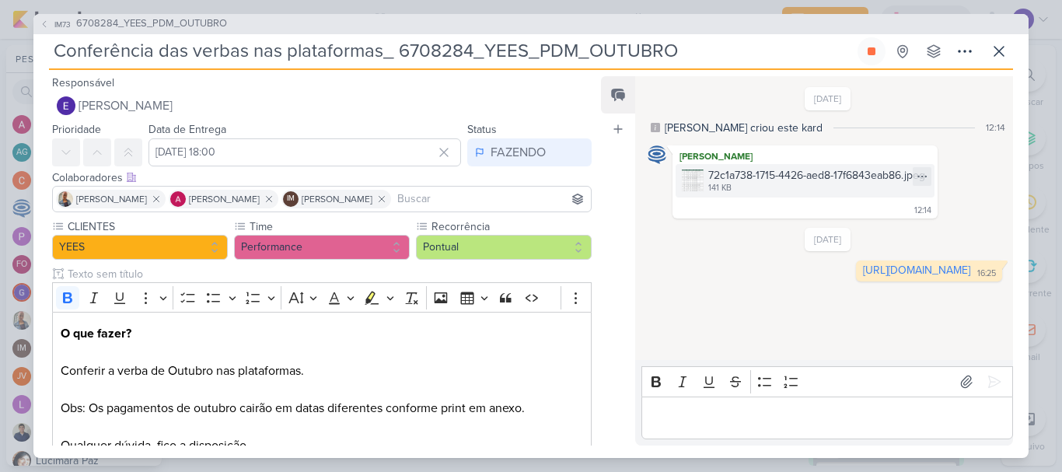
click at [785, 189] on div "141 KB" at bounding box center [816, 188] width 217 height 12
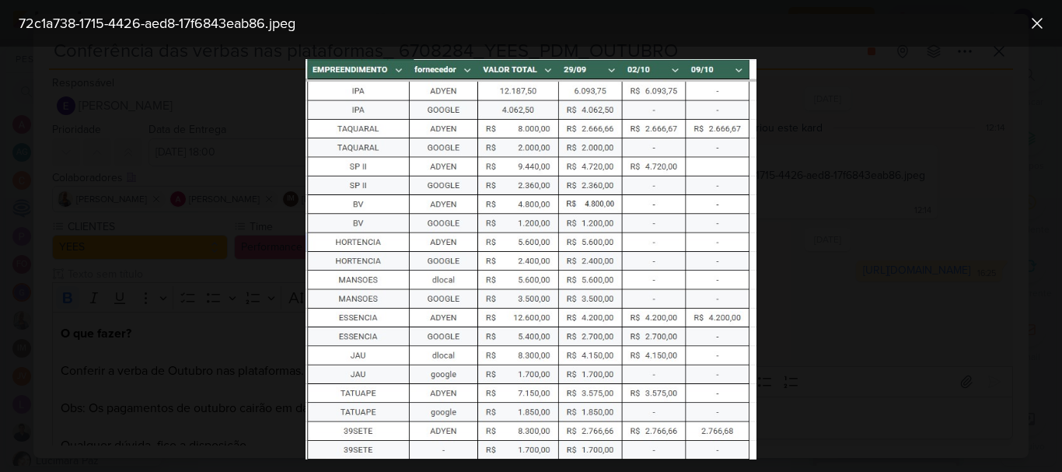
click at [485, 33] on div "72c1a738-1715-4426-aed8-17f6843eab86.jpeg" at bounding box center [518, 23] width 1012 height 21
click at [567, 156] on img at bounding box center [531, 259] width 451 height 400
click at [781, 209] on div at bounding box center [531, 259] width 1062 height 425
